Goal: Check status

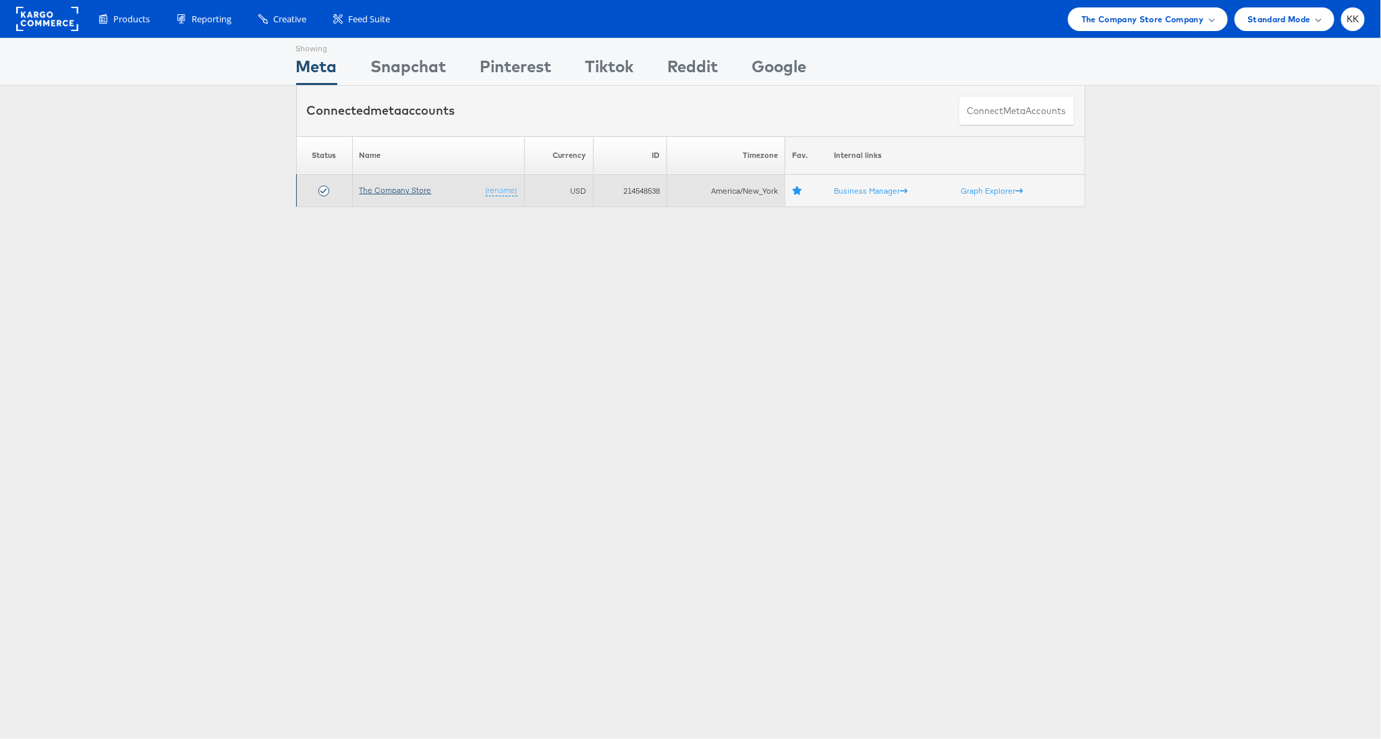
click at [360, 185] on link "The Company Store" at bounding box center [396, 190] width 72 height 10
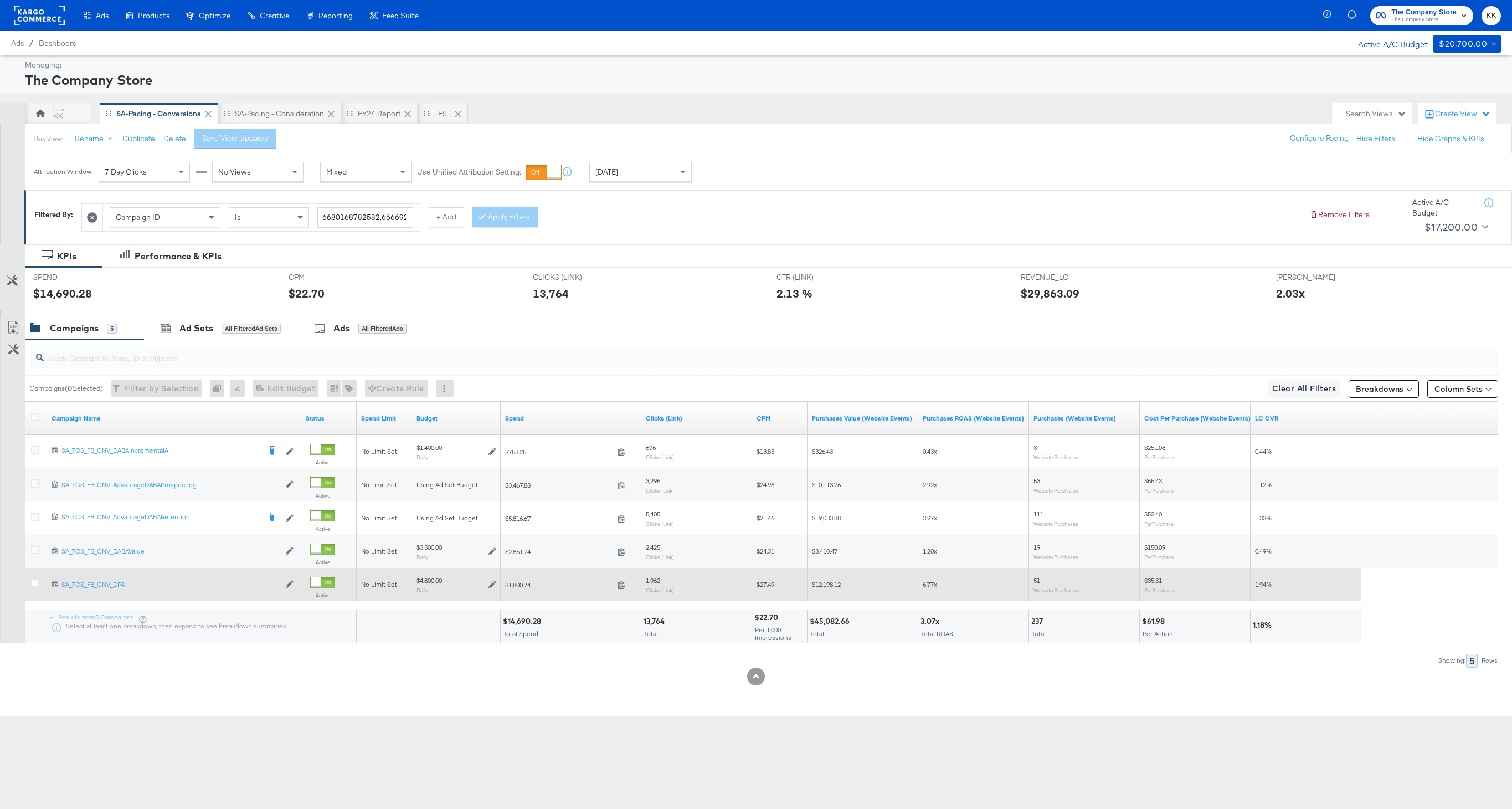
click at [35, 588] on div at bounding box center [37, 584] width 11 height 11
click at [35, 581] on icon at bounding box center [35, 583] width 8 height 8
click at [0, 0] on input "checkbox" at bounding box center [0, 0] width 0 height 0
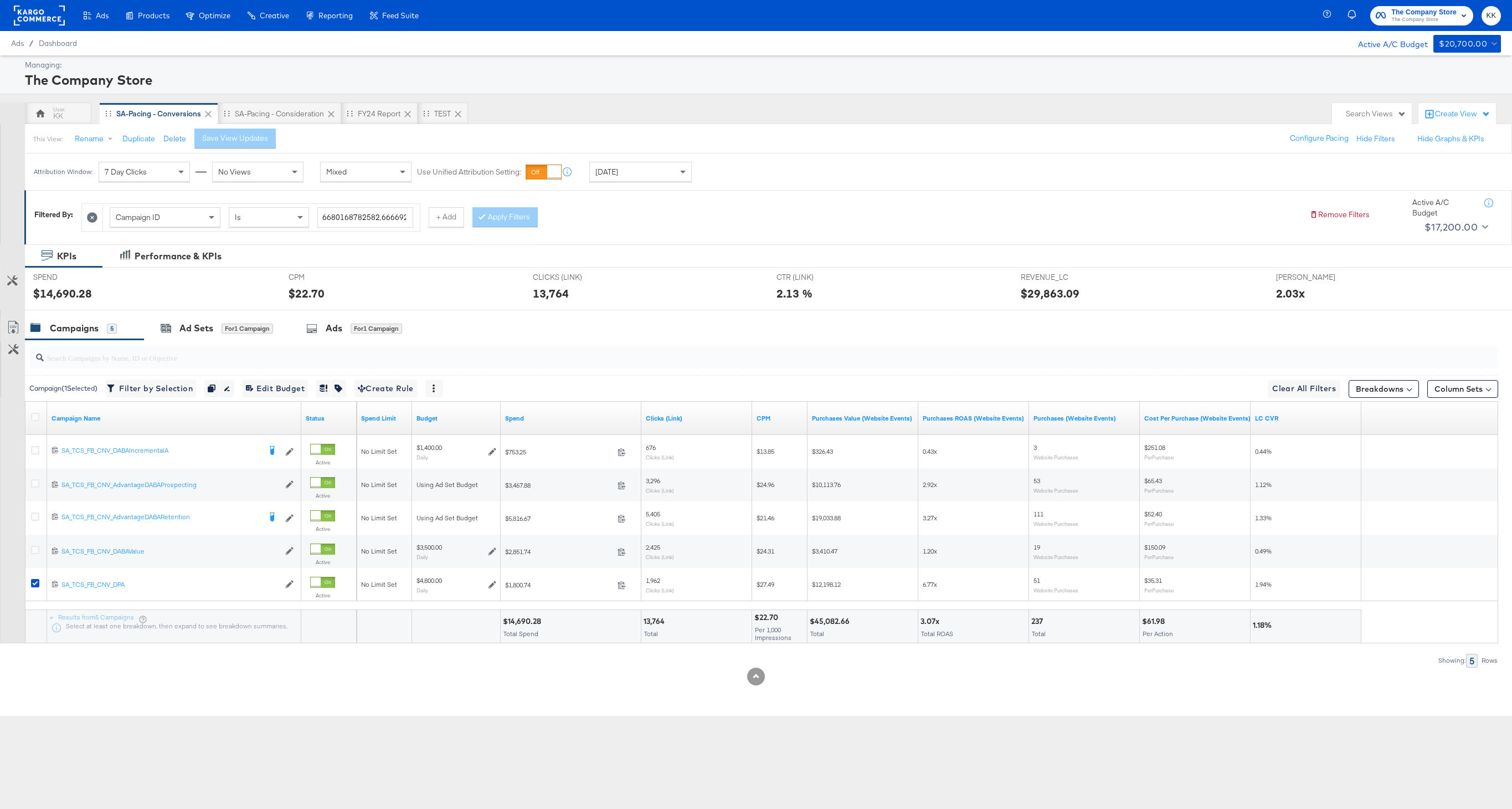
click at [614, 173] on span "Yesterday" at bounding box center [607, 172] width 23 height 10
click at [969, 216] on div "Campaign ID Is 6680168782582,6666920108582,6664458643782,6638923556782,68834439…" at bounding box center [690, 214] width 1219 height 34
